Goal: Use online tool/utility: Utilize a website feature to perform a specific function

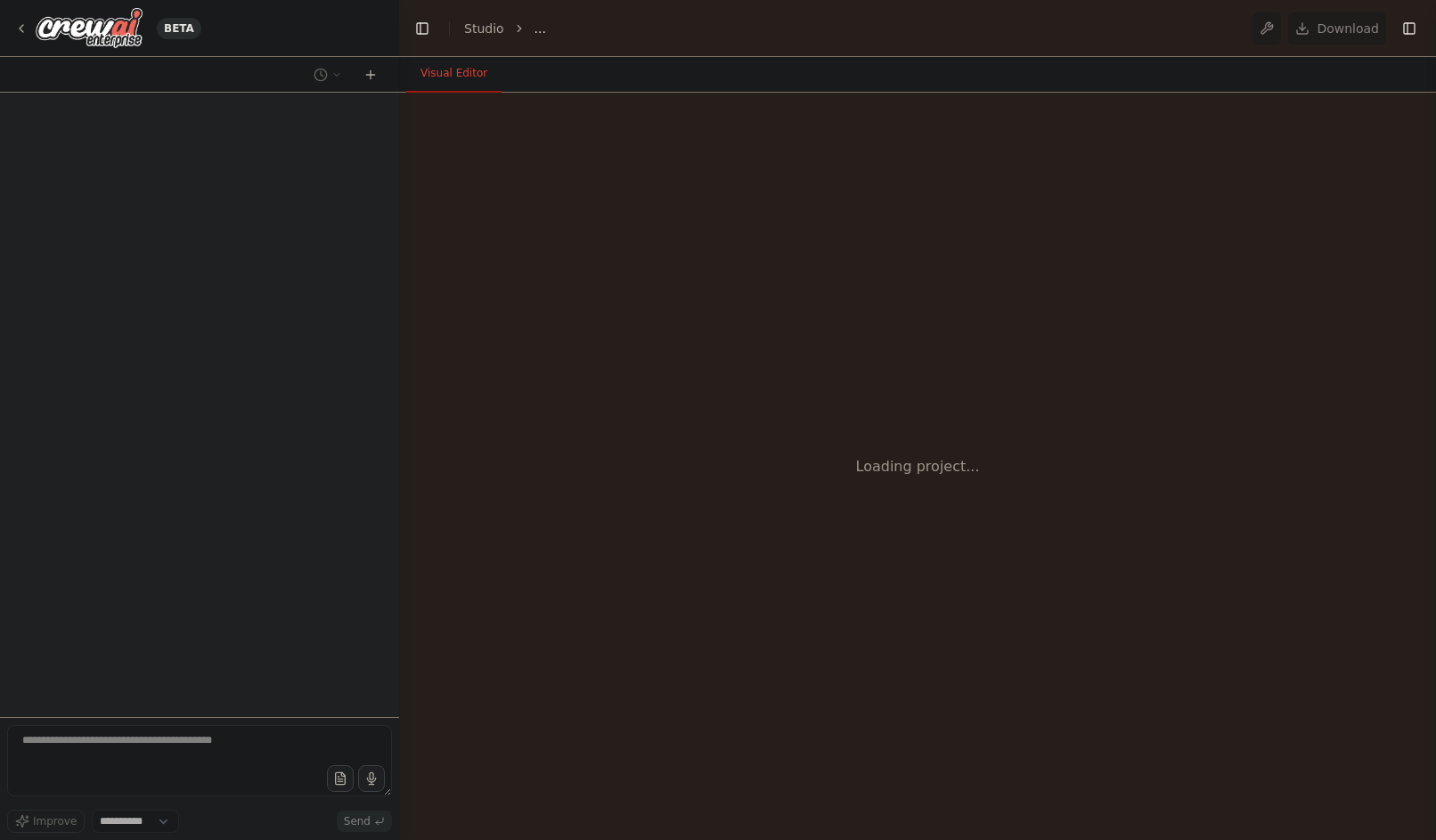
select select "****"
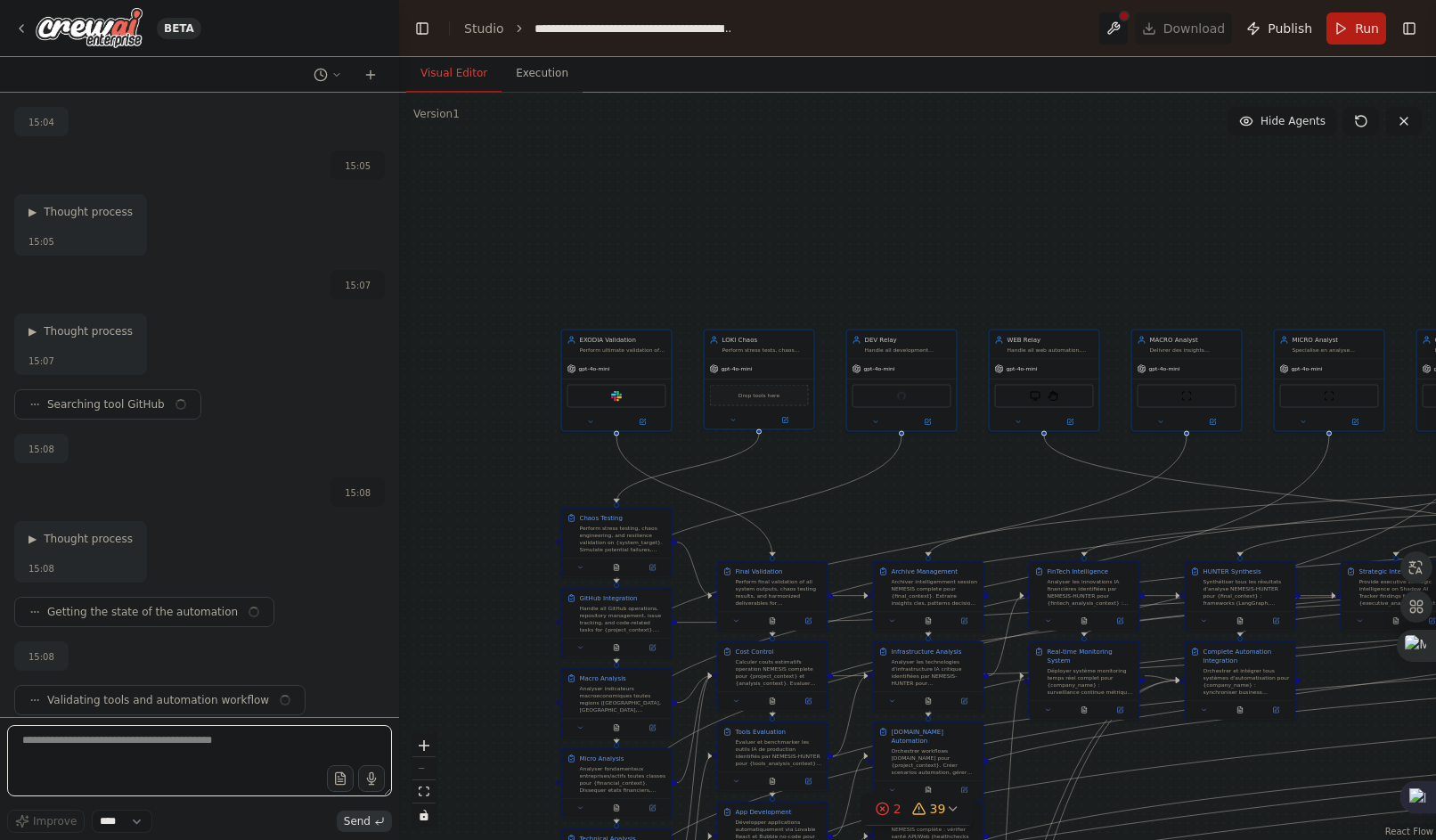
click at [187, 745] on textarea at bounding box center [199, 760] width 385 height 71
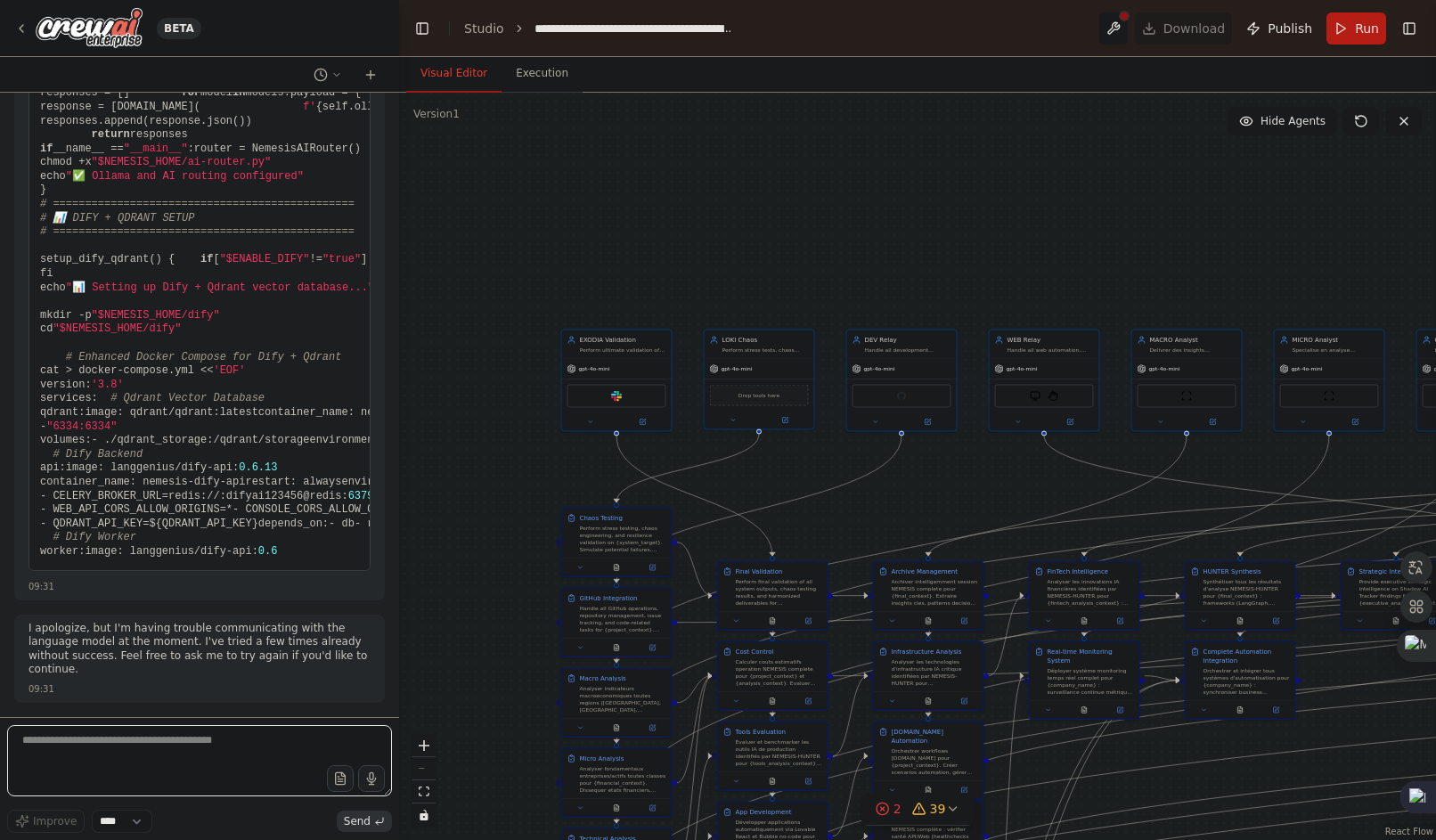
scroll to position [263801, 0]
click at [1108, 593] on div "Analyser les innovations IA financières identifiées par NEMESIS-HUNTER pour {fi…" at bounding box center [1090, 592] width 87 height 28
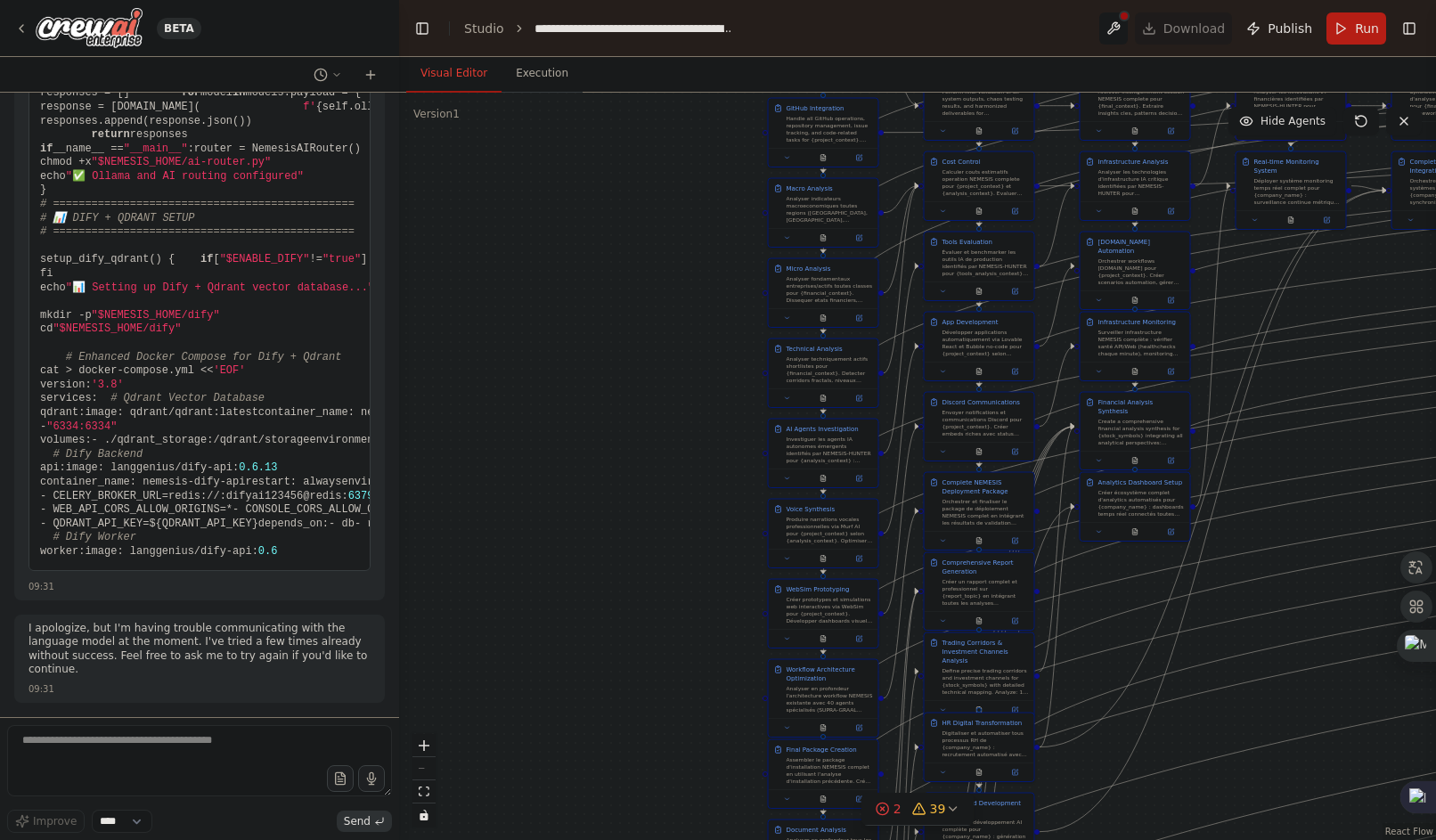
drag, startPoint x: 1037, startPoint y: 485, endPoint x: 1072, endPoint y: 7, distance: 479.3
click at [1198, 0] on html "BETA Hello! I'm the CrewAI assistant. What kind of automation do you want to bu…" at bounding box center [718, 420] width 1436 height 840
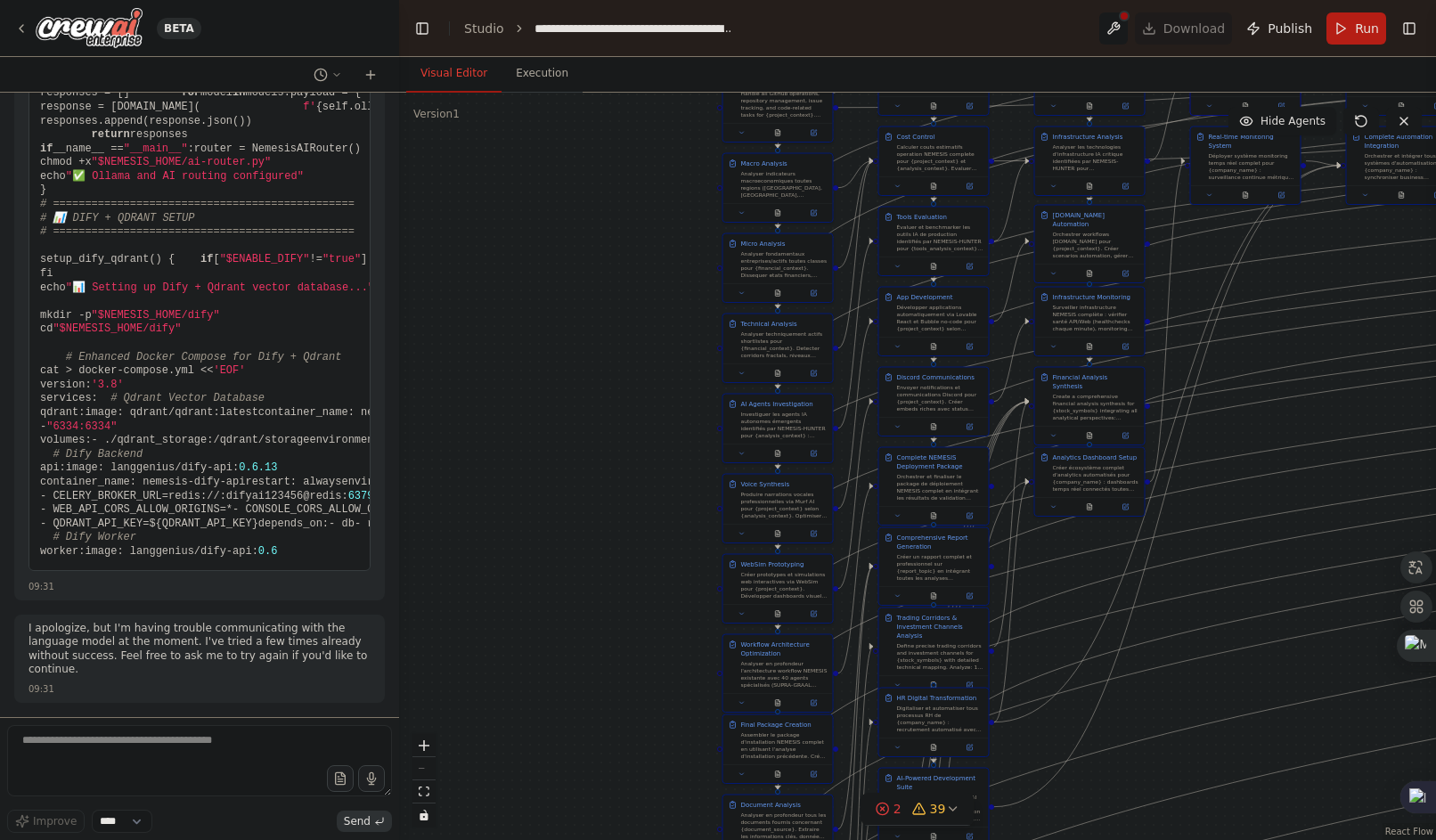
drag, startPoint x: 1160, startPoint y: 614, endPoint x: 1097, endPoint y: 248, distance: 371.4
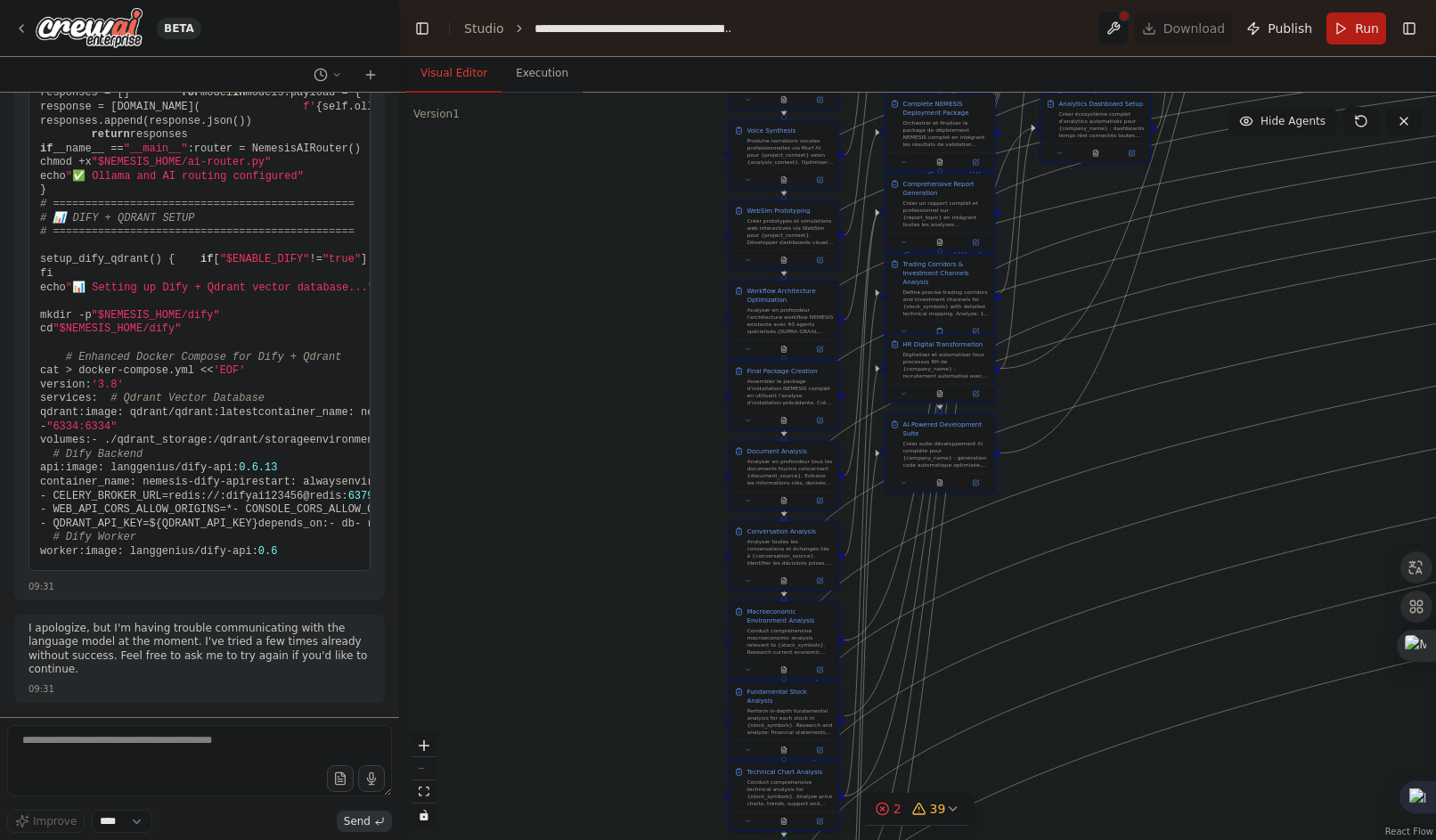
drag, startPoint x: 1083, startPoint y: 561, endPoint x: 1082, endPoint y: 285, distance: 276.0
click at [1082, 285] on div ".deletable-edge-delete-btn { width: 20px; height: 20px; border: 0px solid #ffff…" at bounding box center [917, 466] width 1037 height 748
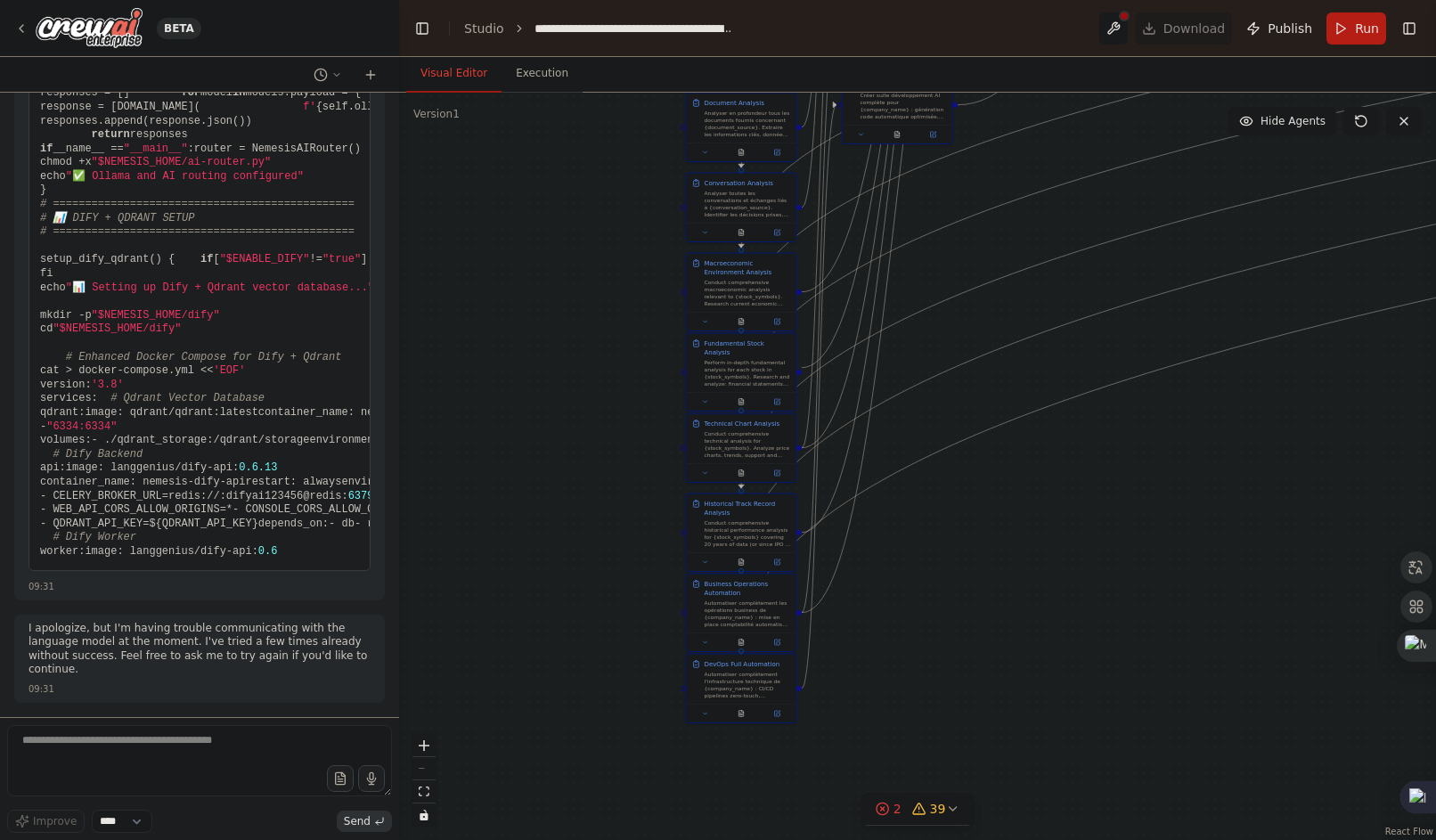
drag, startPoint x: 1097, startPoint y: 504, endPoint x: 1012, endPoint y: 469, distance: 91.9
click at [1061, 335] on div ".deletable-edge-delete-btn { width: 20px; height: 20px; border: 0px solid #ffff…" at bounding box center [917, 466] width 1037 height 748
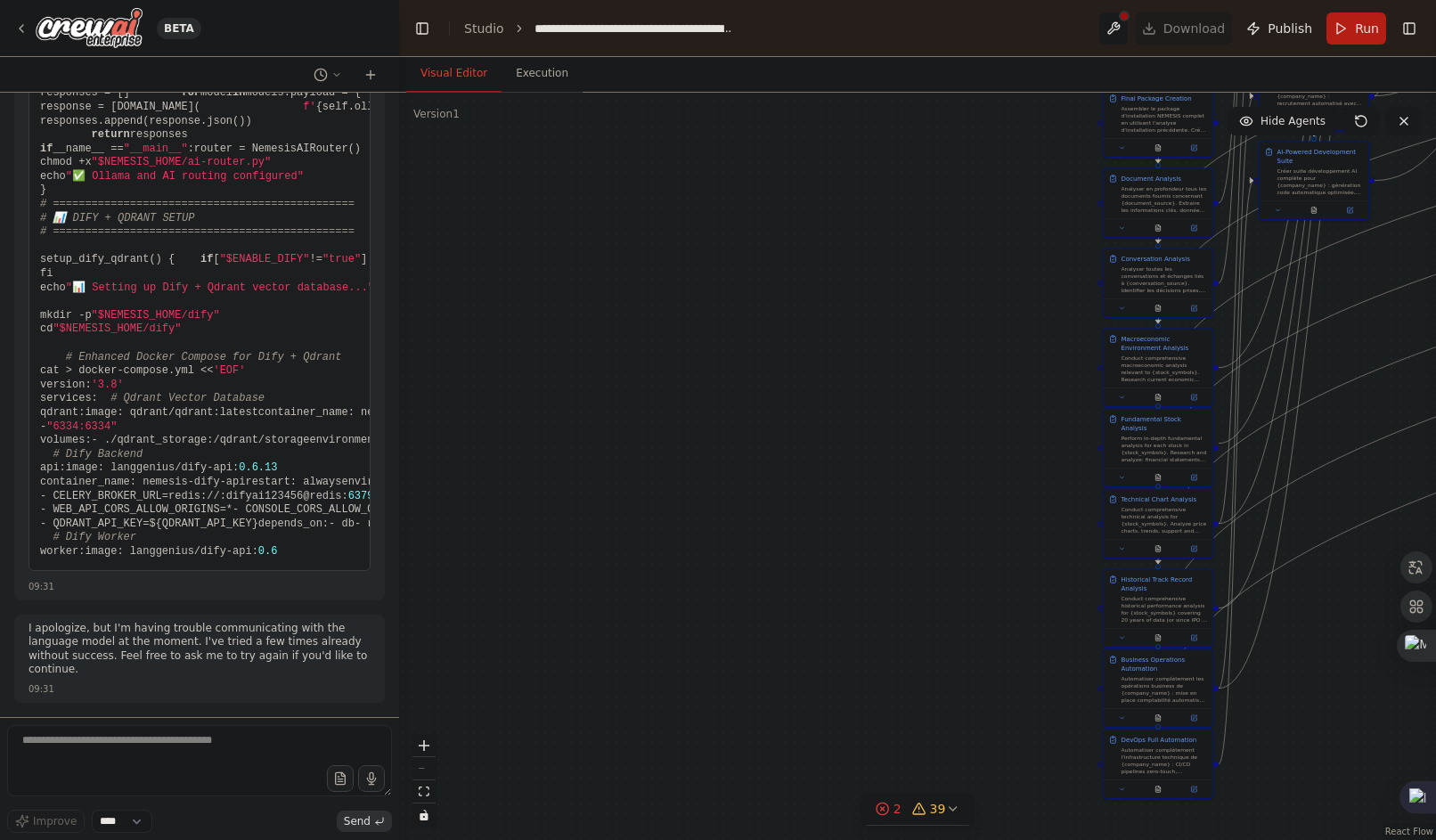
drag, startPoint x: 899, startPoint y: 616, endPoint x: 1317, endPoint y: 695, distance: 425.4
click at [1317, 695] on div ".deletable-edge-delete-btn { width: 20px; height: 20px; border: 0px solid #ffff…" at bounding box center [917, 466] width 1037 height 748
drag, startPoint x: 317, startPoint y: 668, endPoint x: 89, endPoint y: 659, distance: 228.2
click at [89, 659] on p "I apologize, but I'm having trouble communicating with the language model at th…" at bounding box center [199, 649] width 342 height 55
drag, startPoint x: 89, startPoint y: 659, endPoint x: 282, endPoint y: 677, distance: 193.8
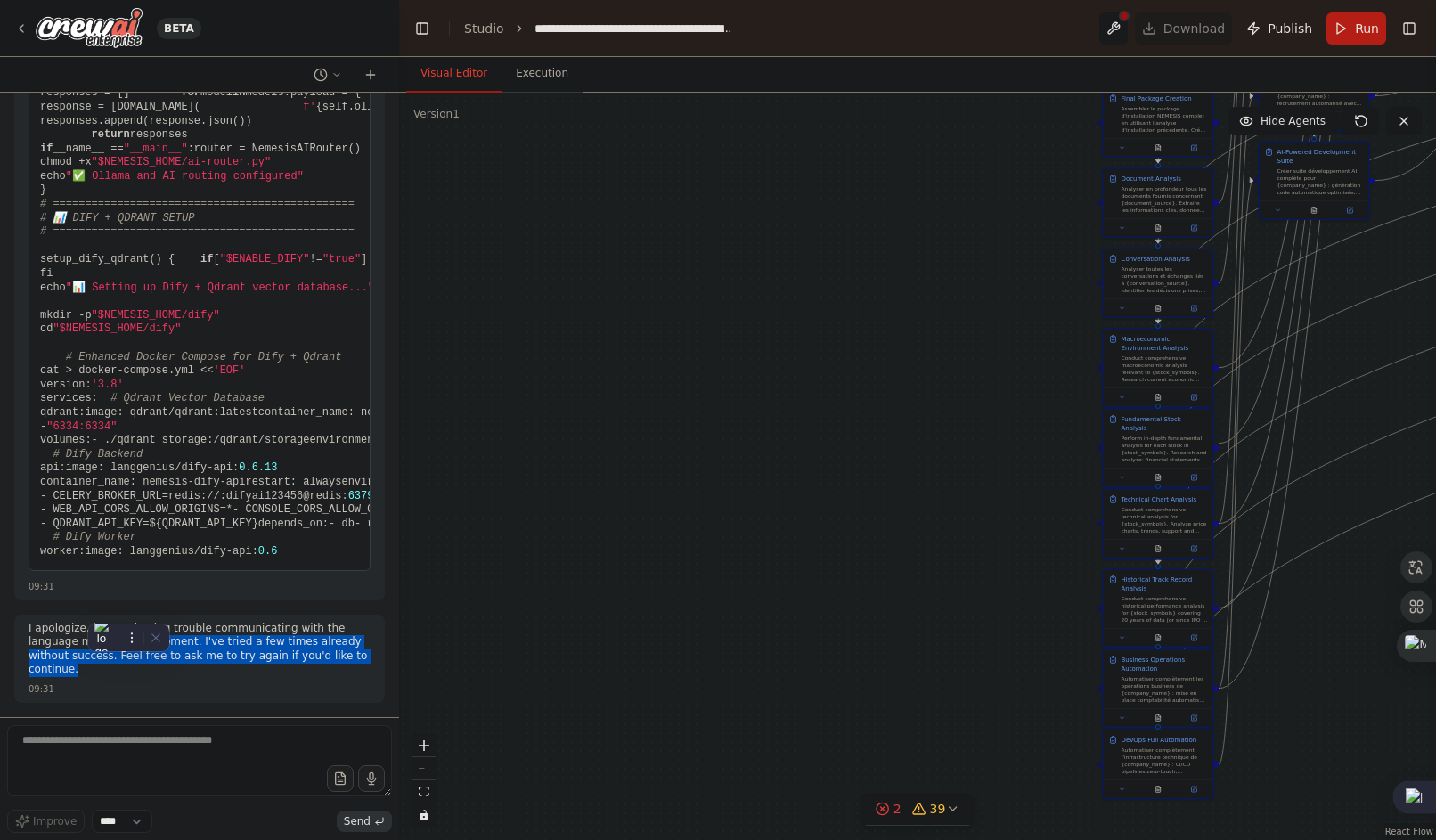
click at [282, 677] on p "I apologize, but I'm having trouble communicating with the language model at th…" at bounding box center [199, 649] width 342 height 55
click at [278, 685] on div "09:31" at bounding box center [199, 689] width 342 height 14
click at [342, 677] on p "I apologize, but I'm having trouble communicating with the language model at th…" at bounding box center [199, 649] width 342 height 55
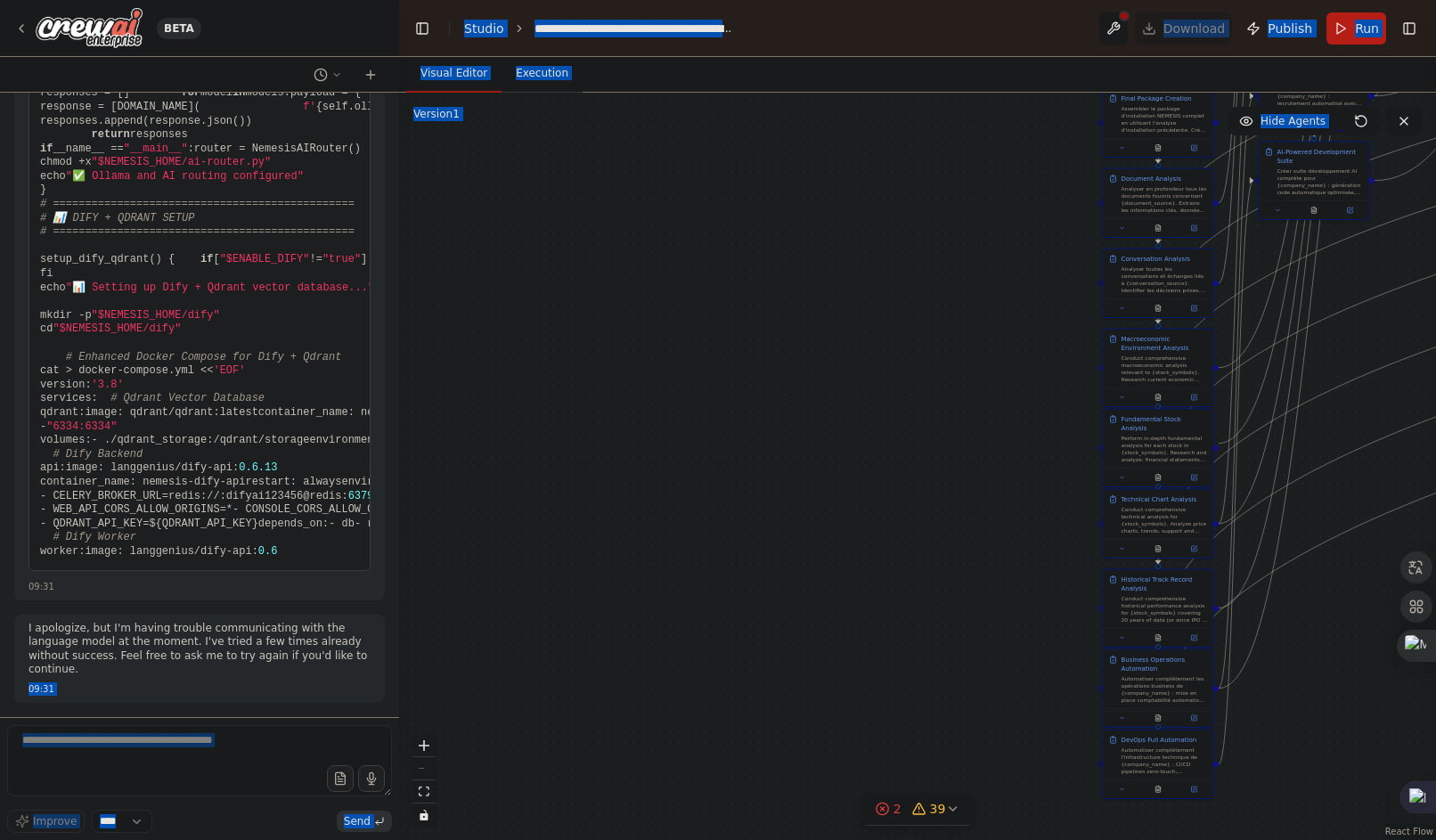
drag, startPoint x: 323, startPoint y: 667, endPoint x: -17, endPoint y: 641, distance: 341.0
click at [0, 641] on html "BETA Hello! I'm the CrewAI assistant. What kind of automation do you want to bu…" at bounding box center [718, 420] width 1436 height 840
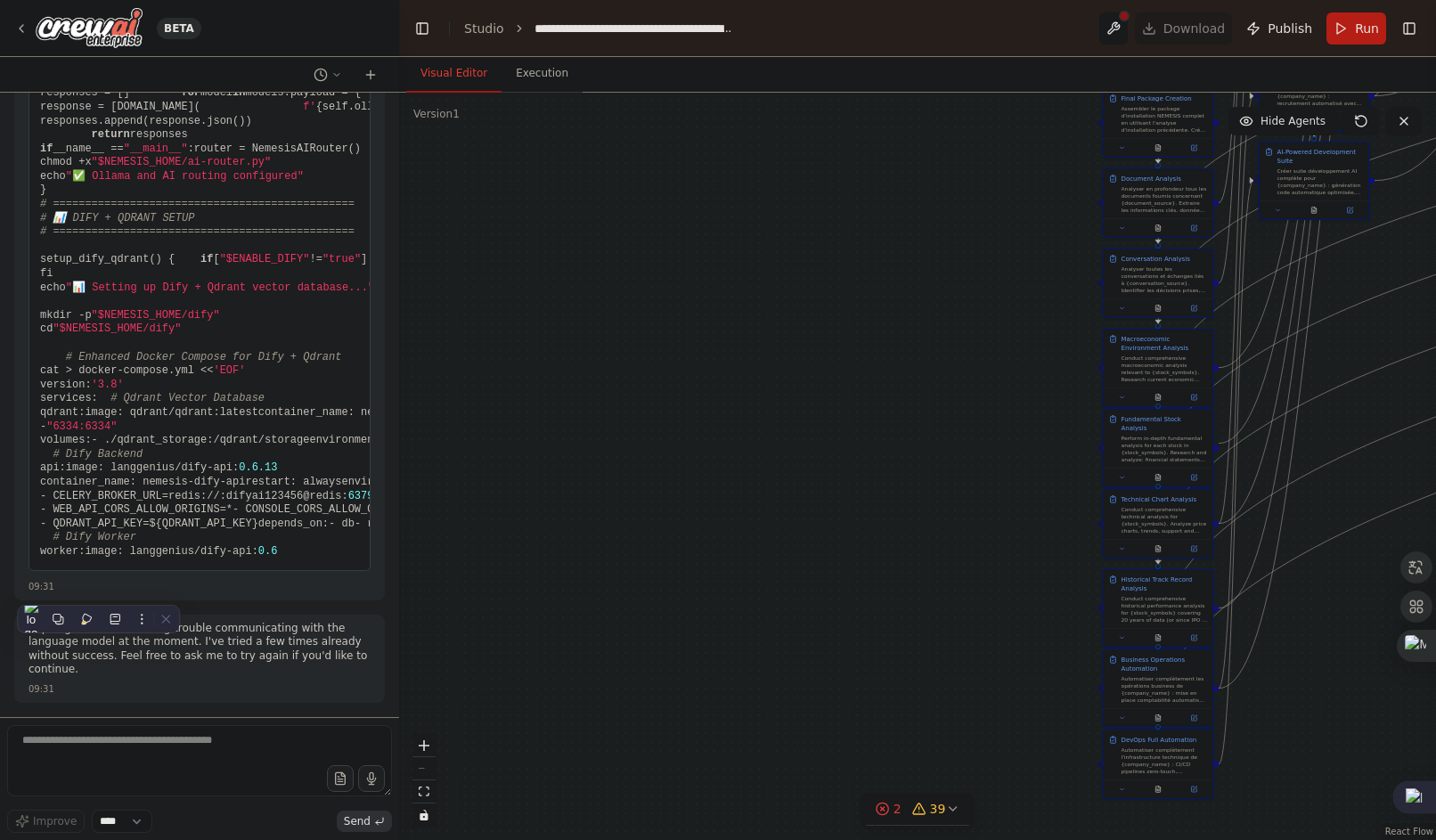
click at [274, 677] on p "I apologize, but I'm having trouble communicating with the language model at th…" at bounding box center [199, 649] width 342 height 55
click at [327, 677] on p "I apologize, but I'm having trouble communicating with the language model at th…" at bounding box center [199, 649] width 342 height 55
click at [304, 671] on p "I apologize, but I'm having trouble communicating with the language model at th…" at bounding box center [199, 649] width 342 height 55
click at [55, 755] on textarea at bounding box center [199, 760] width 385 height 71
type textarea "*"
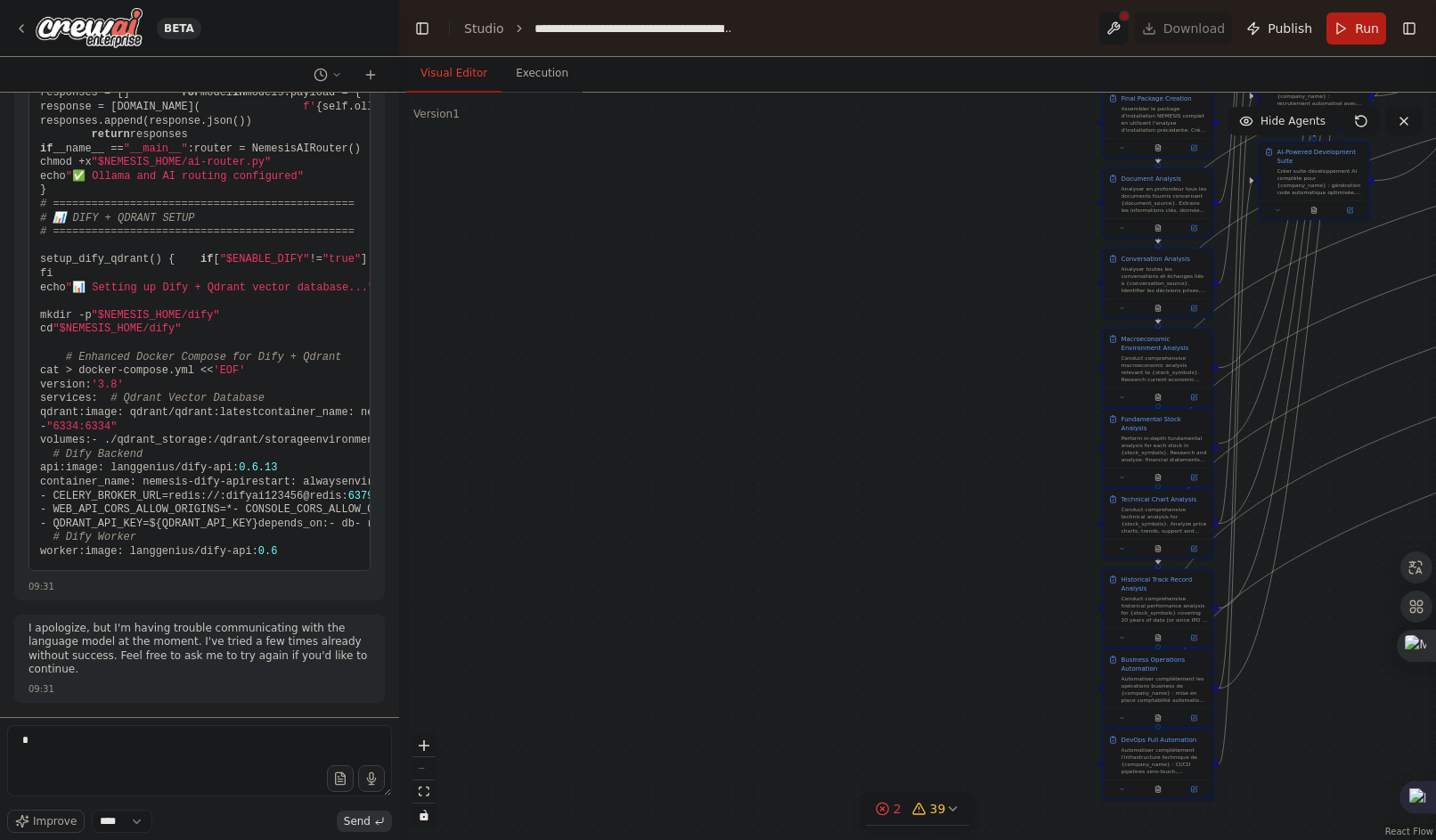
scroll to position [256505, 0]
click at [89, 764] on textarea "*" at bounding box center [199, 760] width 385 height 71
click at [95, 744] on textarea "**" at bounding box center [199, 760] width 385 height 71
type textarea "**********"
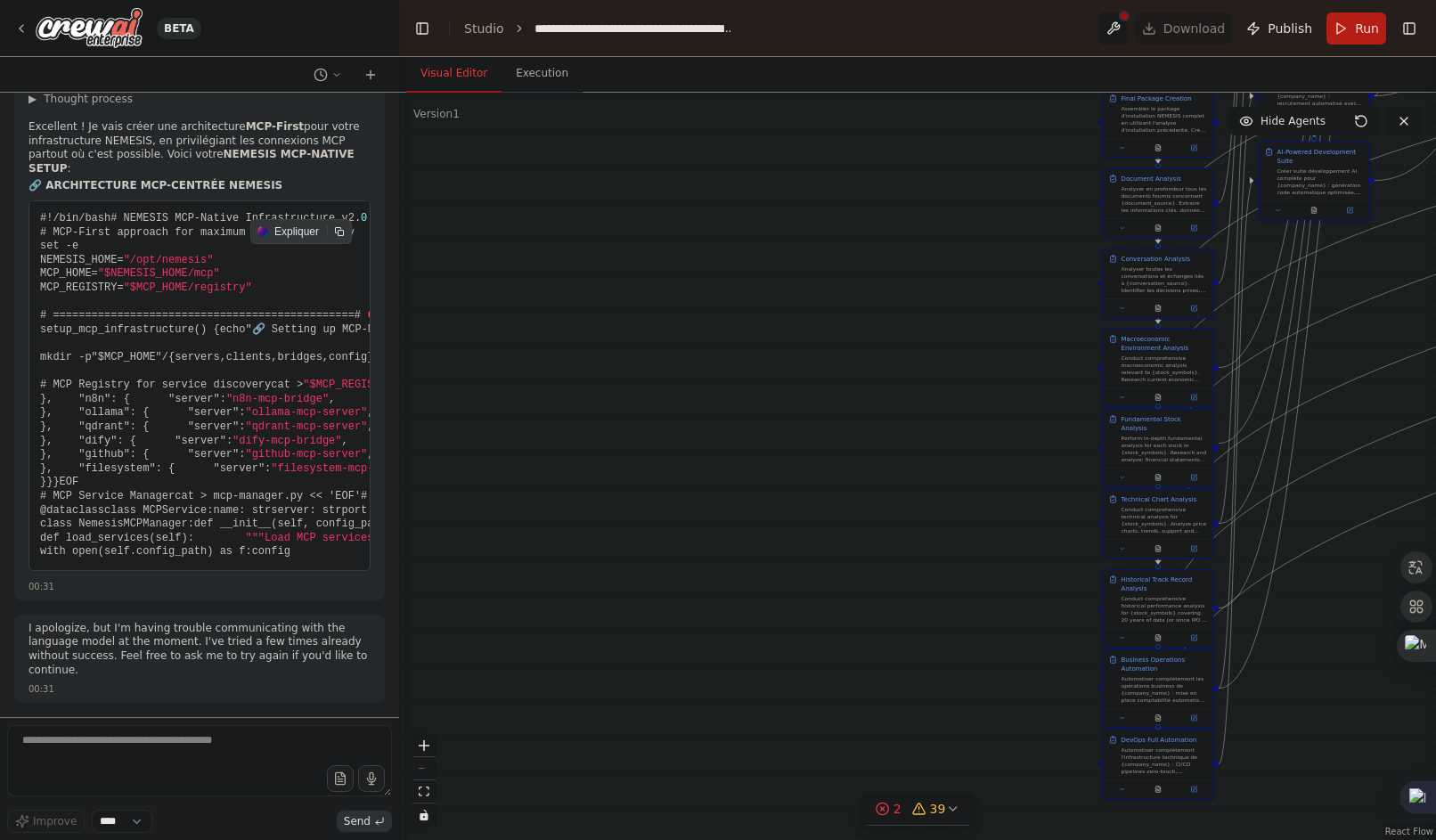
scroll to position [265580, 0]
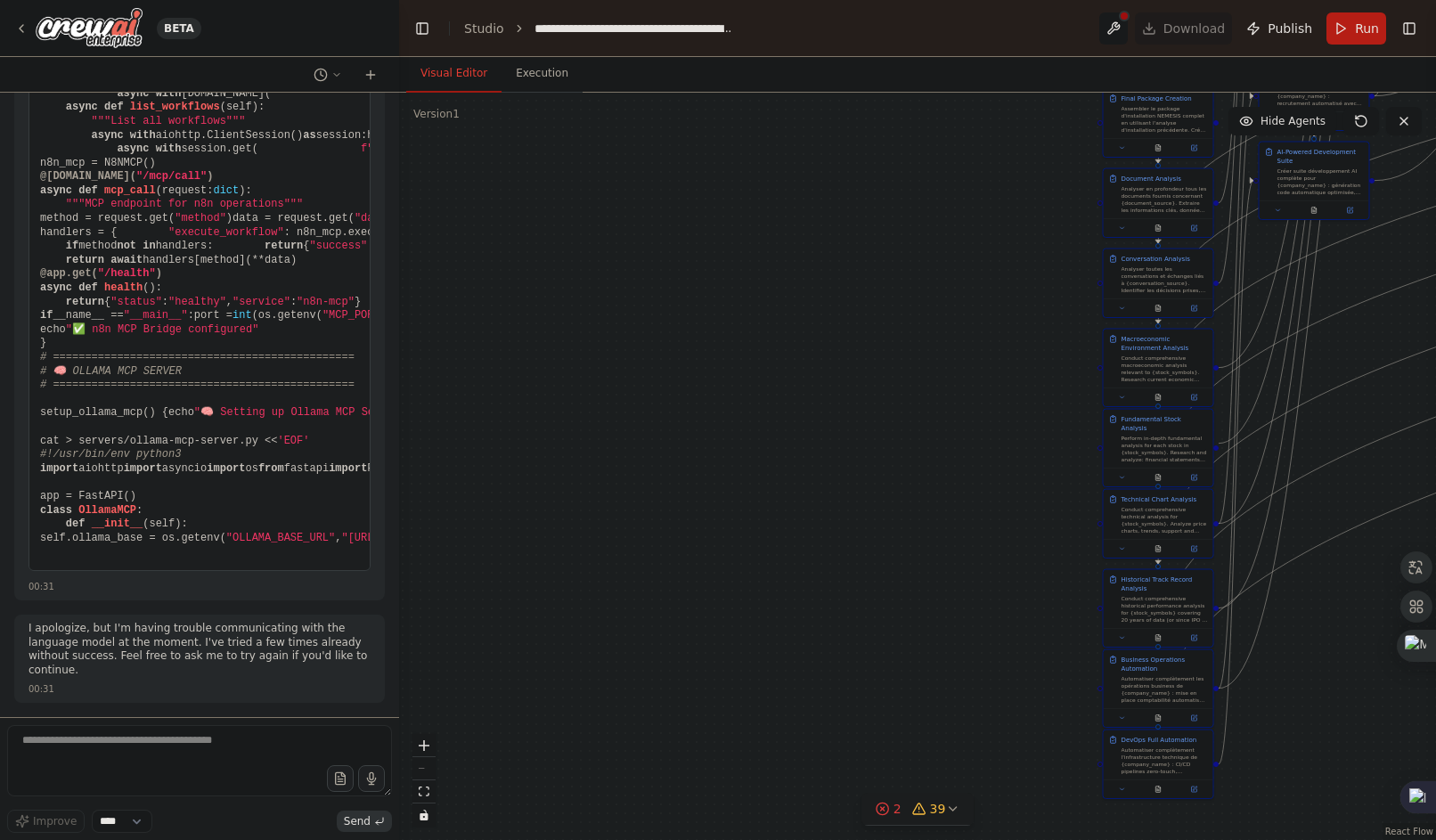
scroll to position [270427, 0]
click at [950, 810] on icon at bounding box center [952, 809] width 7 height 4
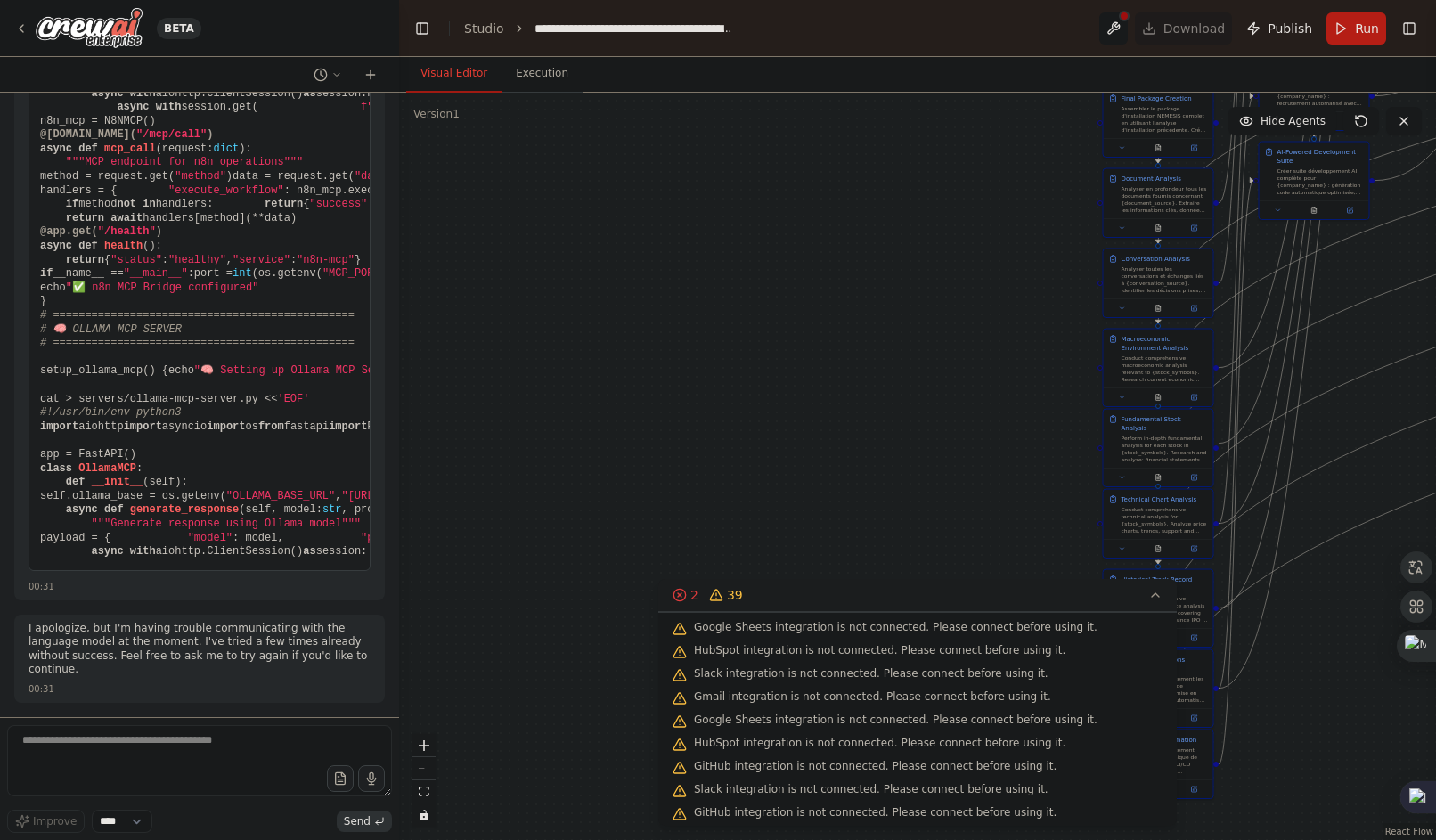
scroll to position [270622, 0]
click at [310, 663] on p "I apologize, but I'm having trouble communicating with the language model at th…" at bounding box center [199, 649] width 342 height 55
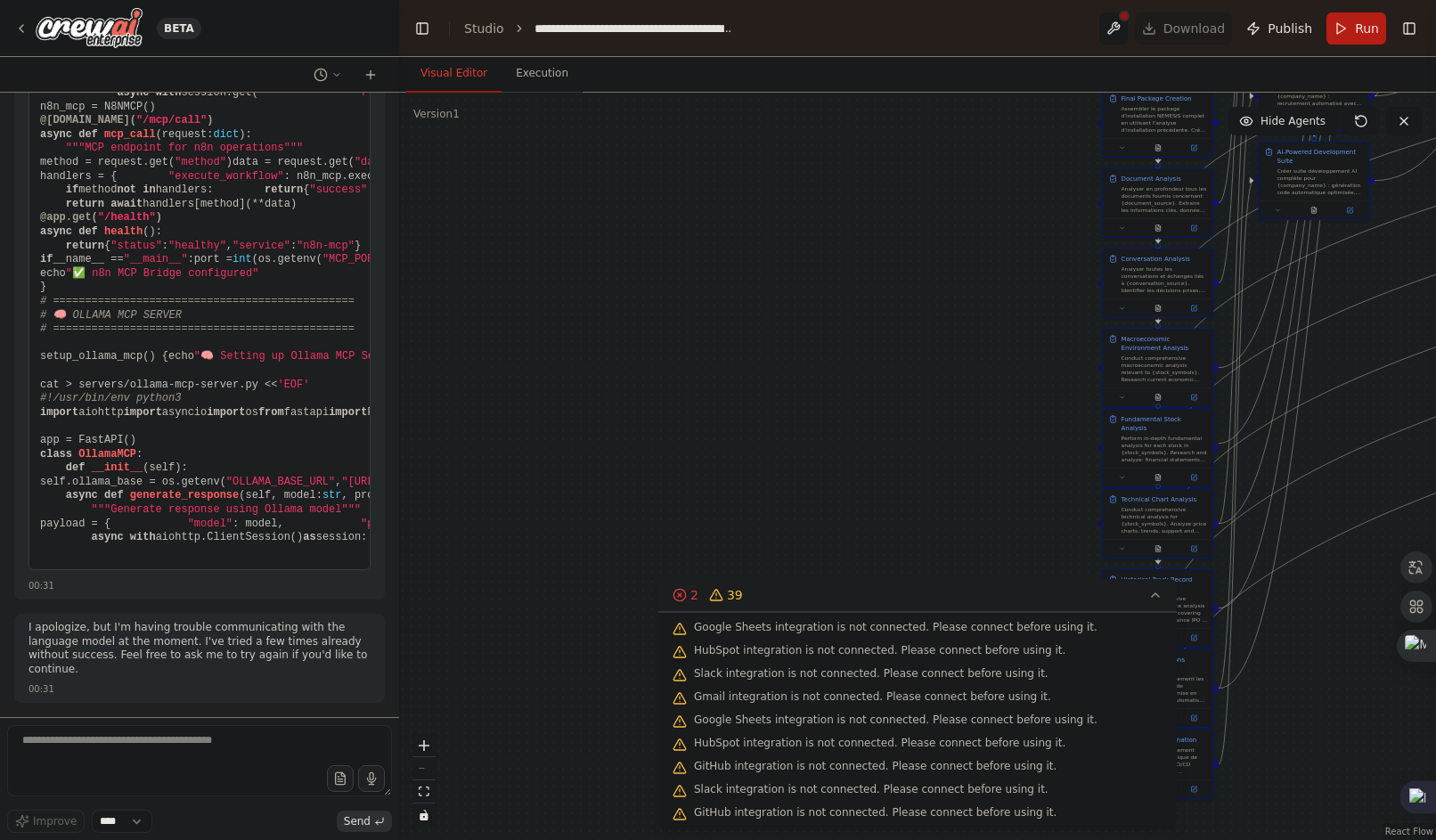
scroll to position [270706, 0]
click at [310, 676] on p "I apologize, but I'm having trouble communicating with the language model at th…" at bounding box center [199, 648] width 342 height 55
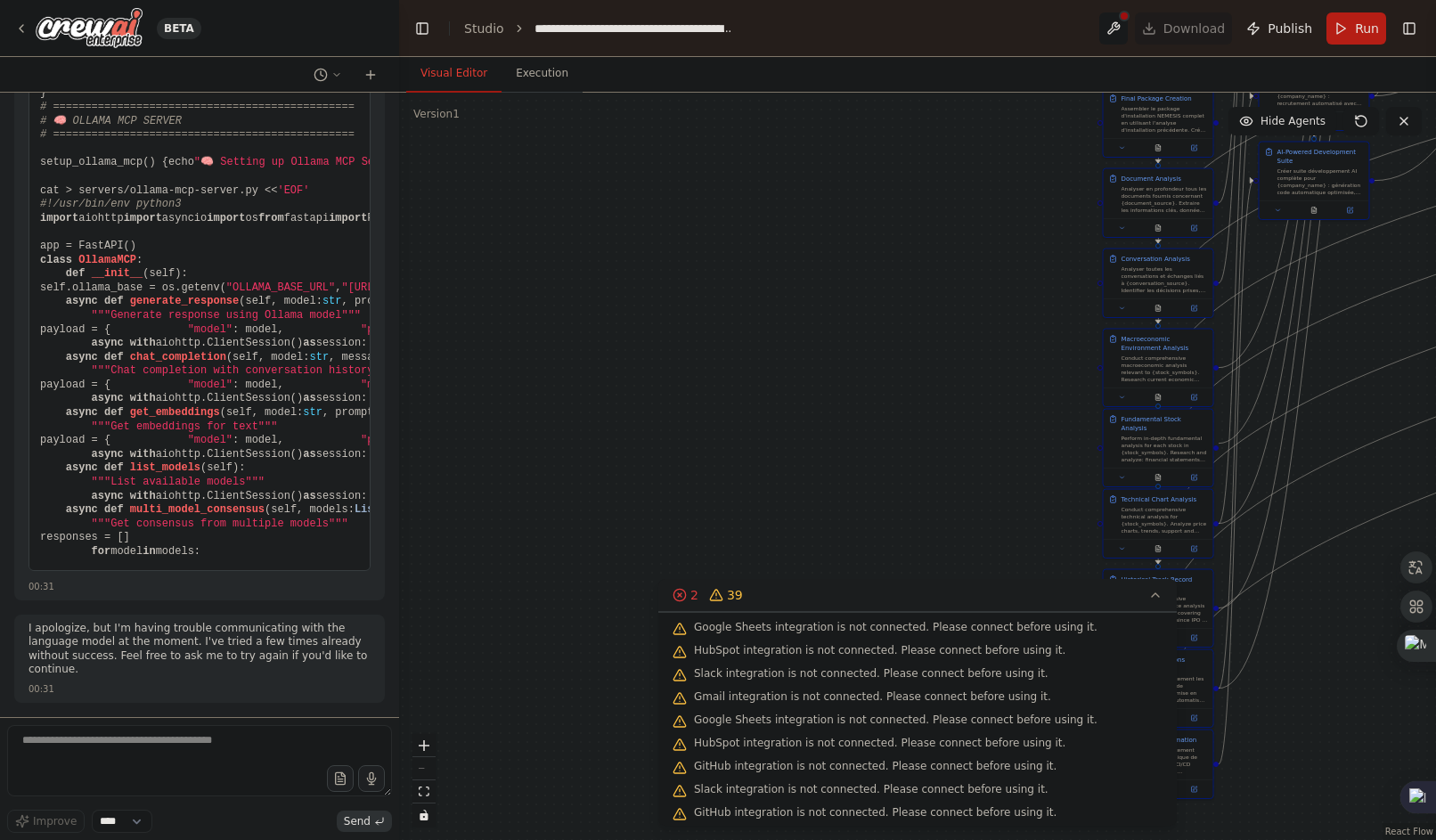
scroll to position [271442, 0]
